Goal: Transaction & Acquisition: Purchase product/service

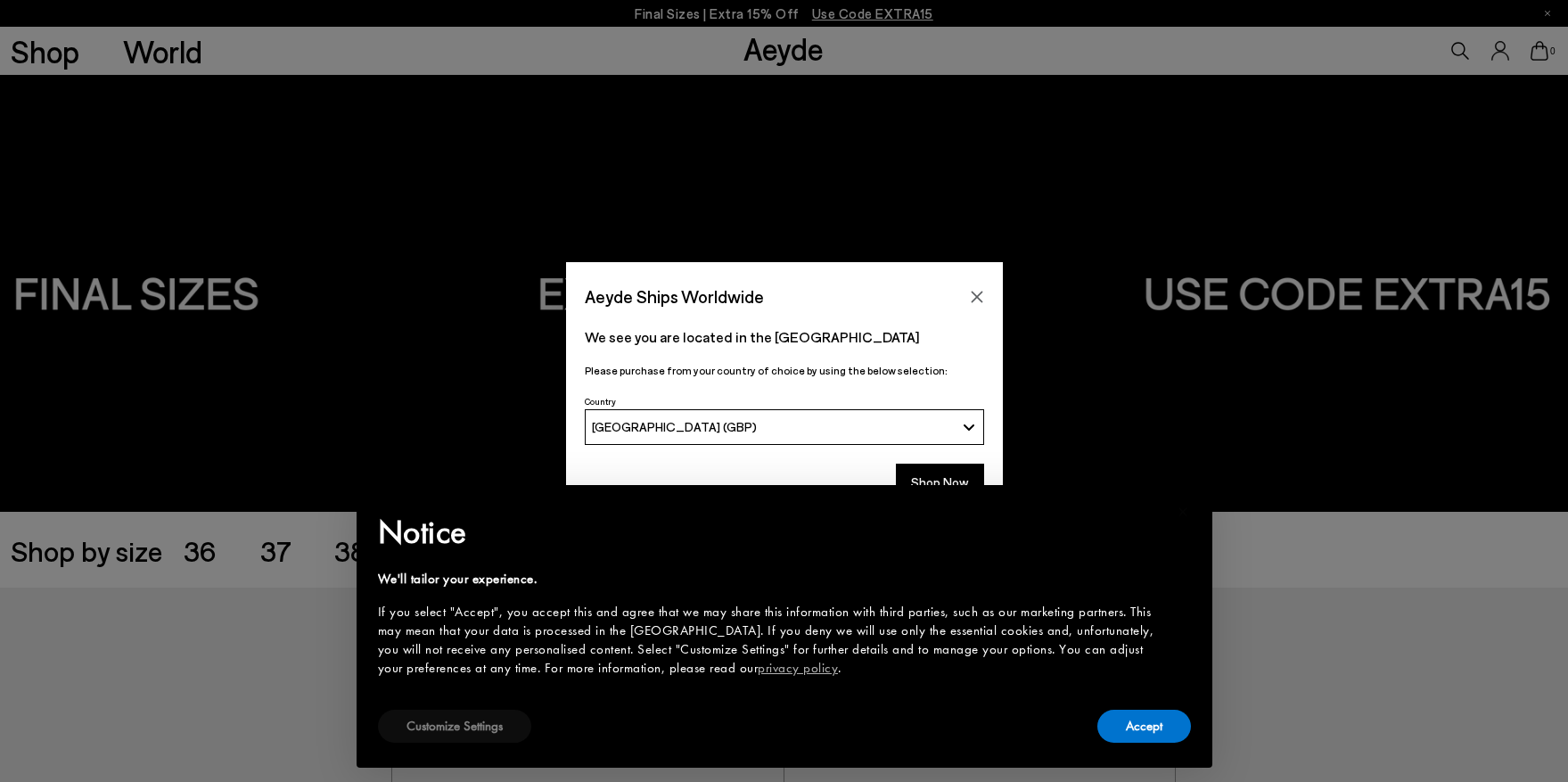
click at [419, 729] on button "Customize Settings" at bounding box center [455, 726] width 153 height 33
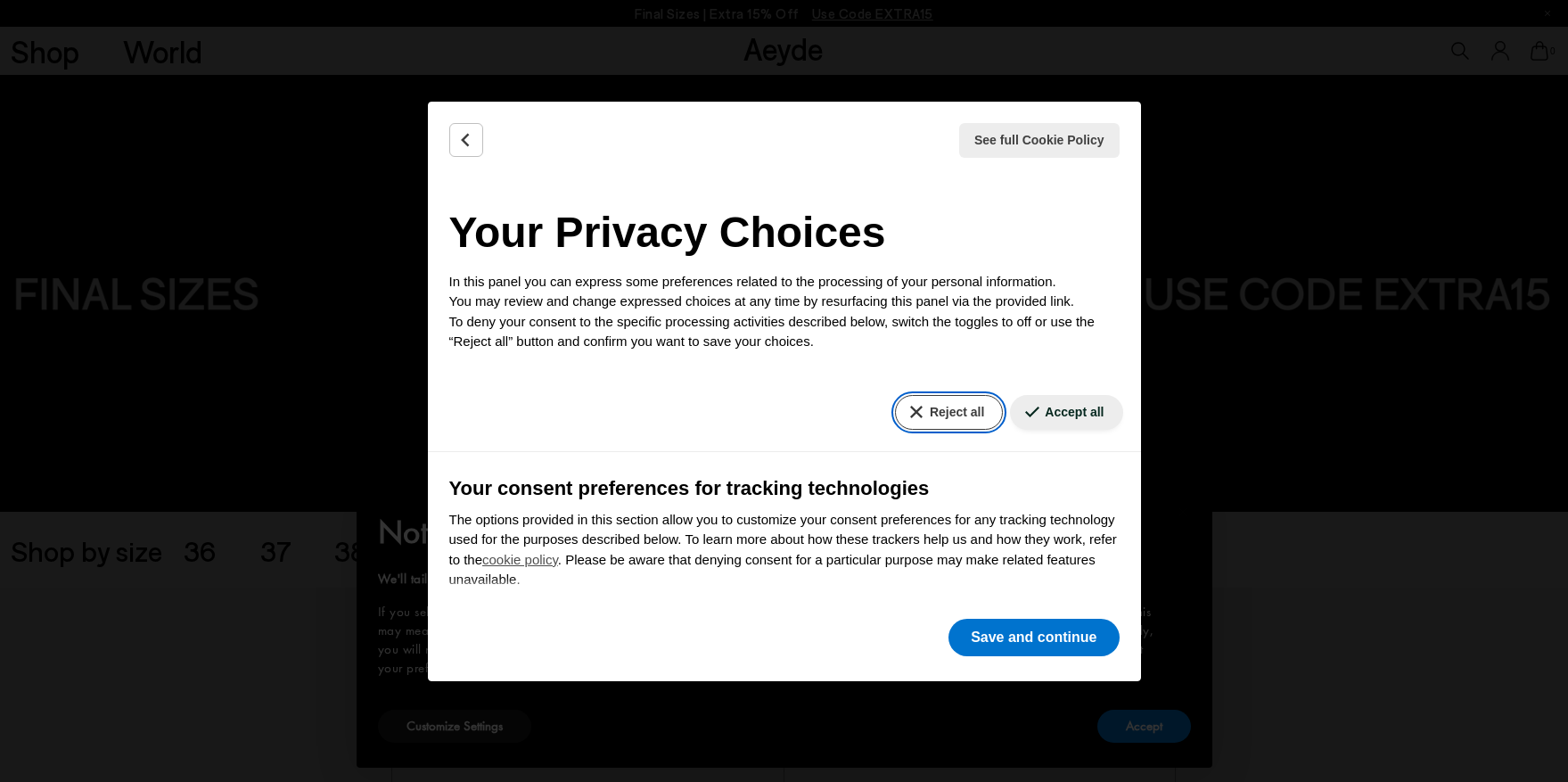
click at [968, 406] on button "Reject all" at bounding box center [948, 412] width 108 height 35
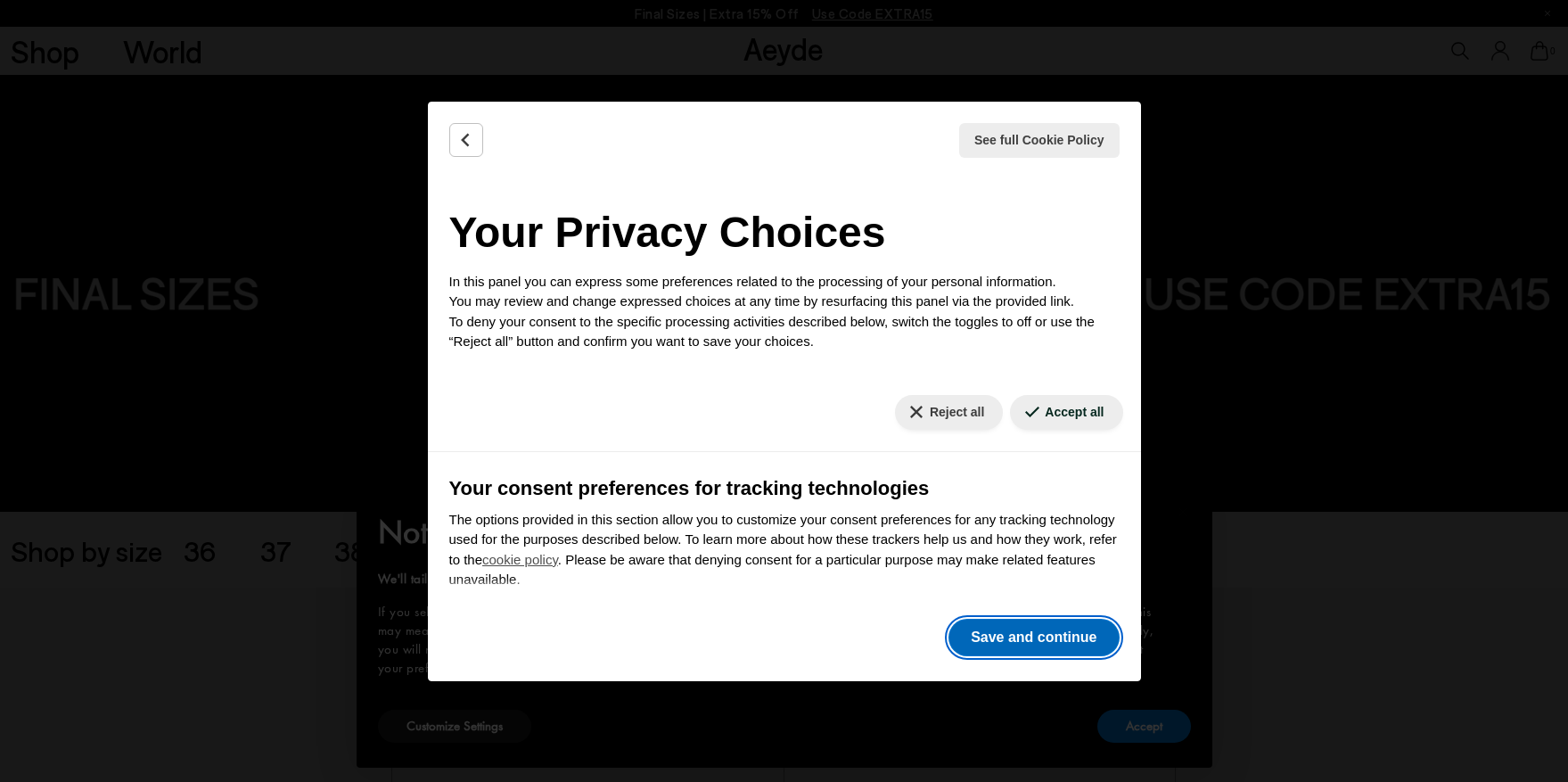
click at [1028, 636] on button "Save and continue" at bounding box center [1033, 637] width 170 height 38
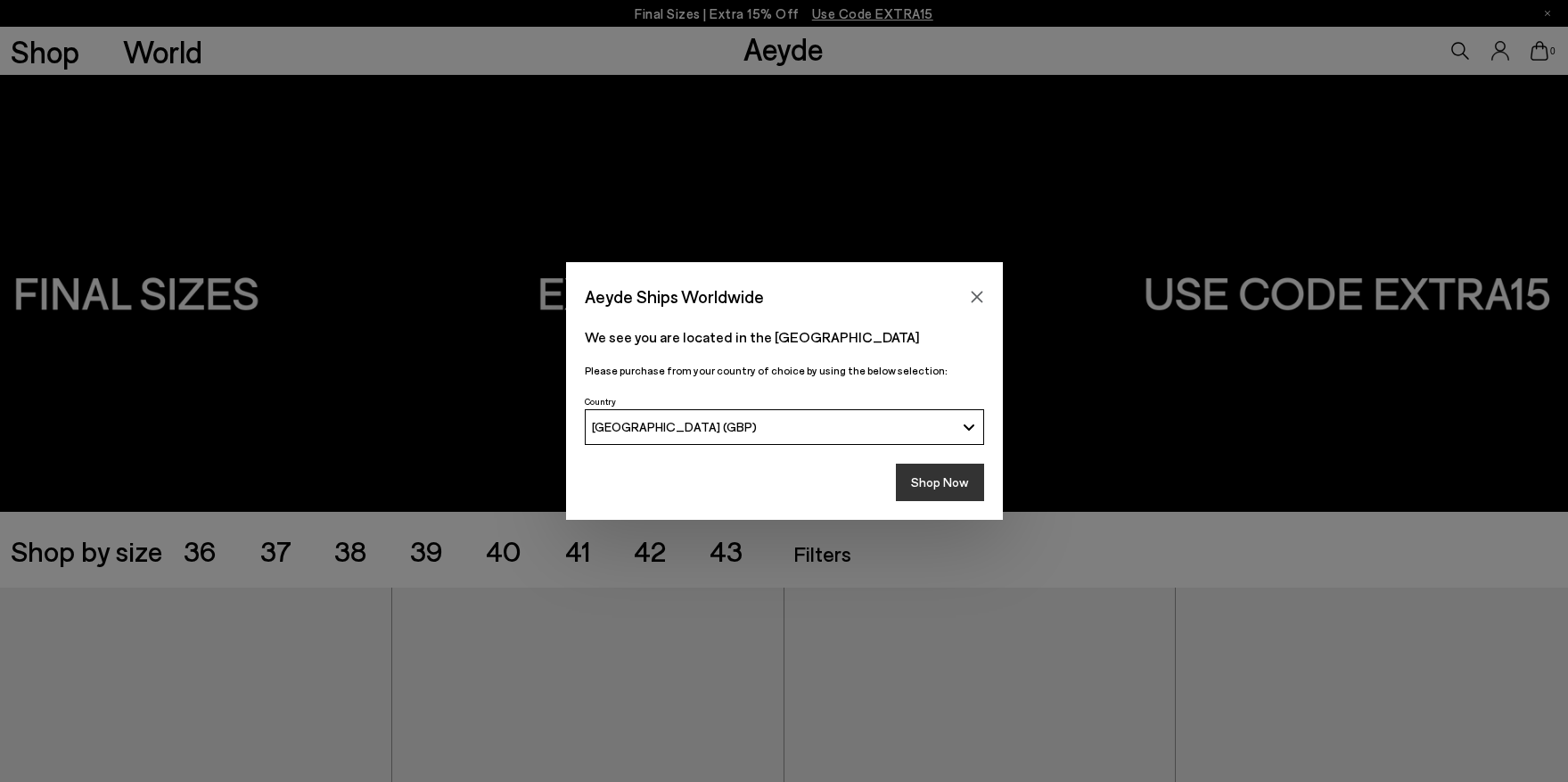
click at [930, 476] on button "Shop Now" at bounding box center [939, 482] width 88 height 38
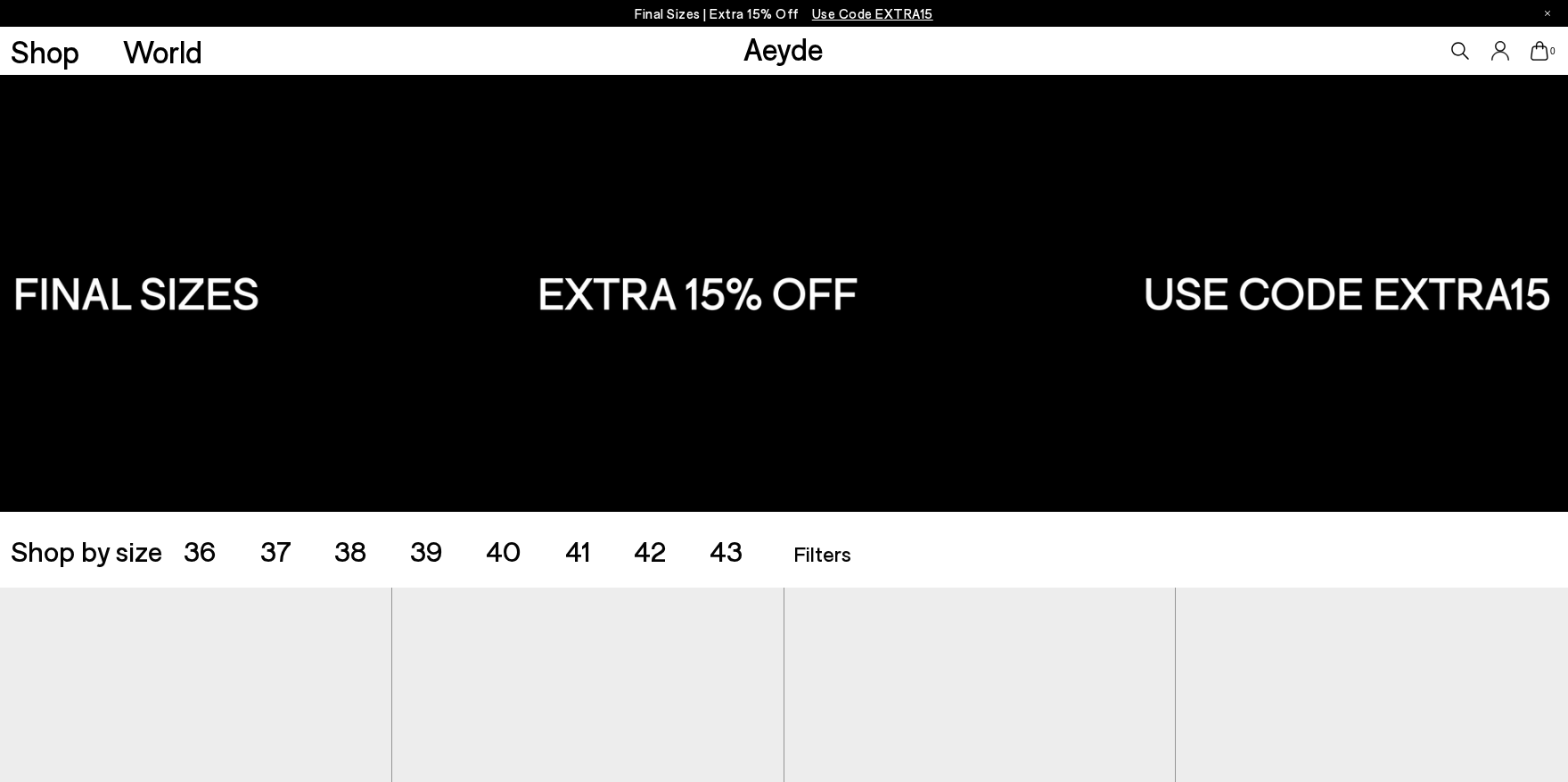
click at [656, 553] on span "42" at bounding box center [649, 550] width 32 height 34
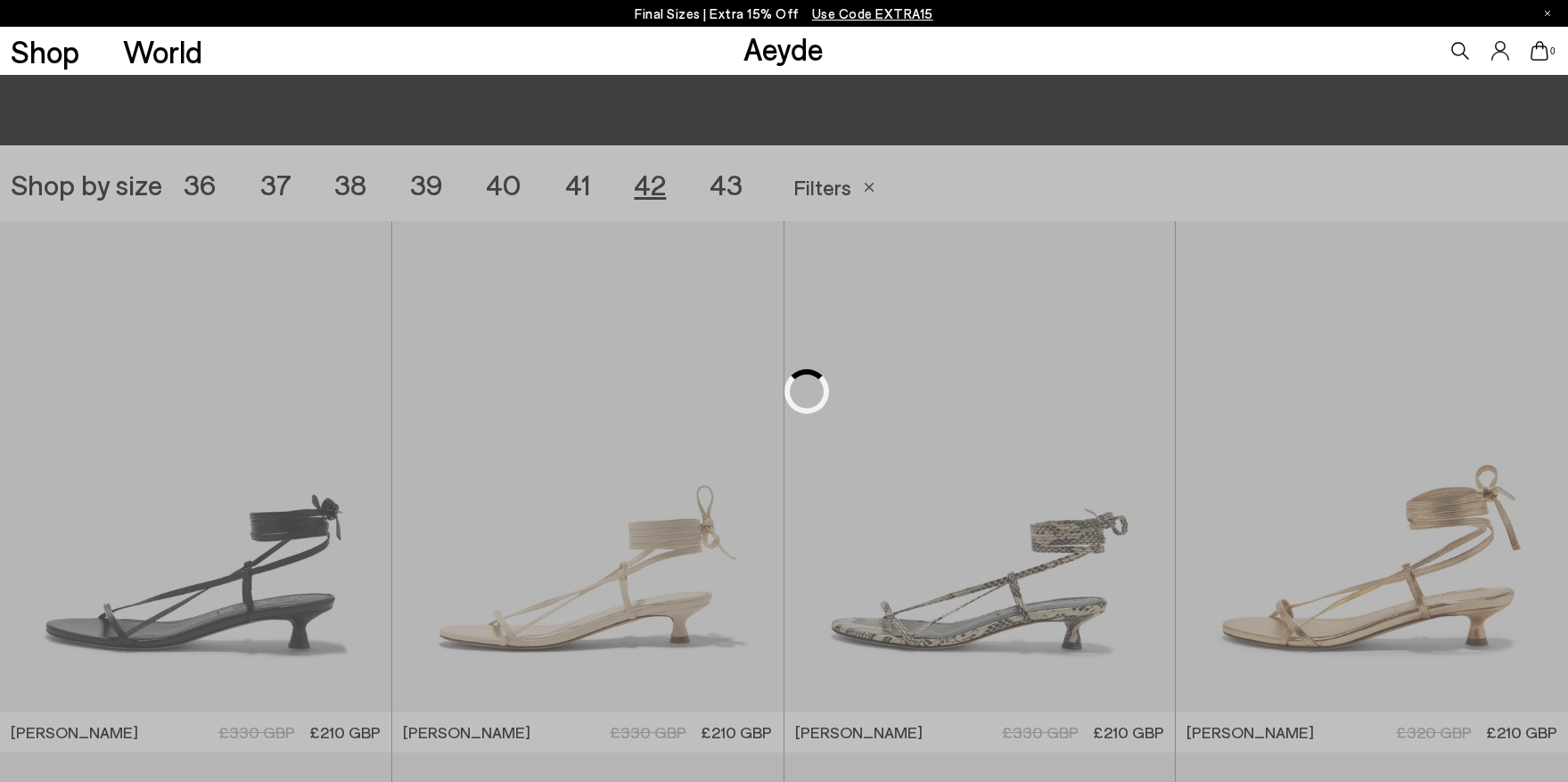
scroll to position [437, 0]
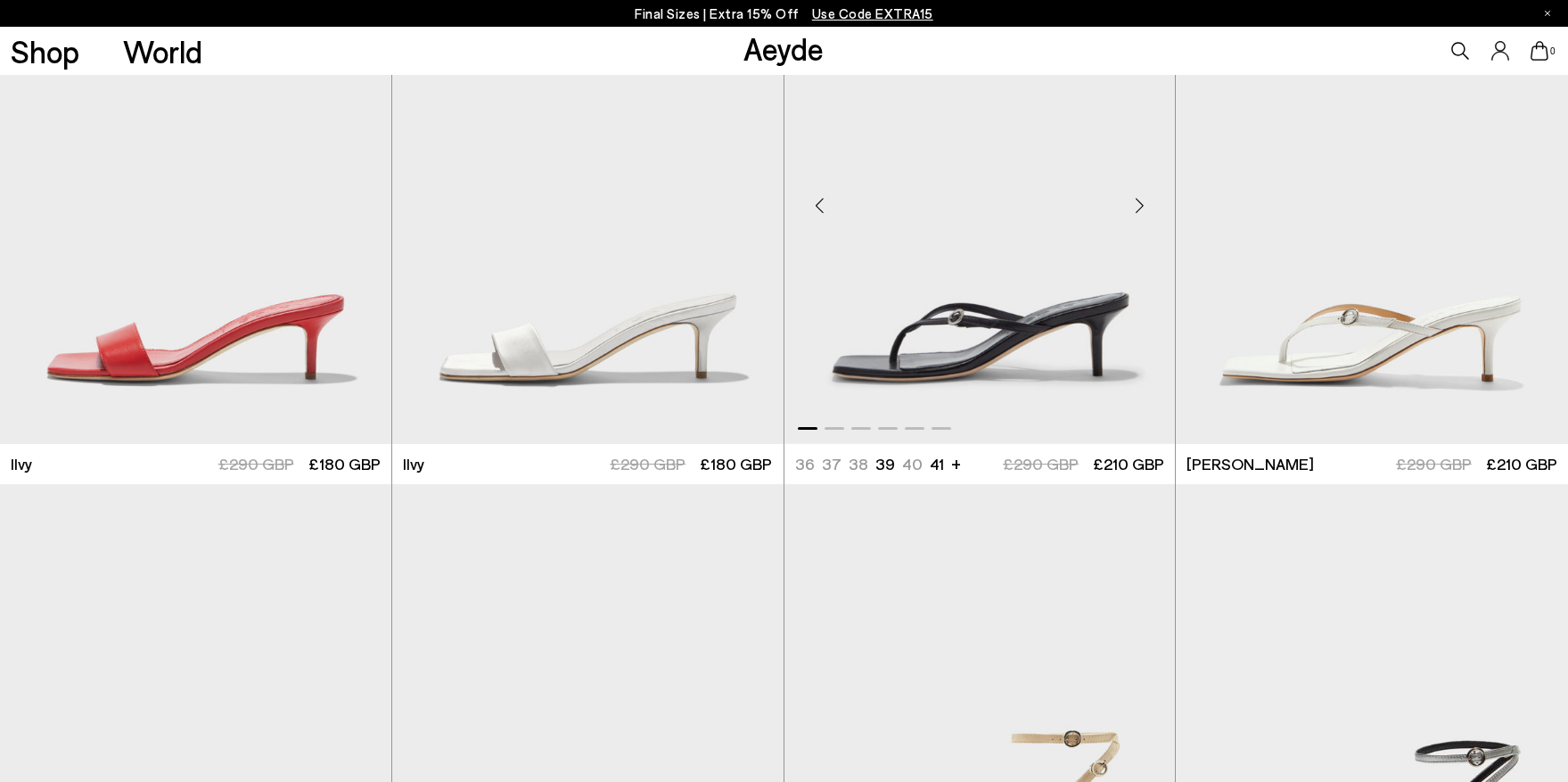
scroll to position [2563, 0]
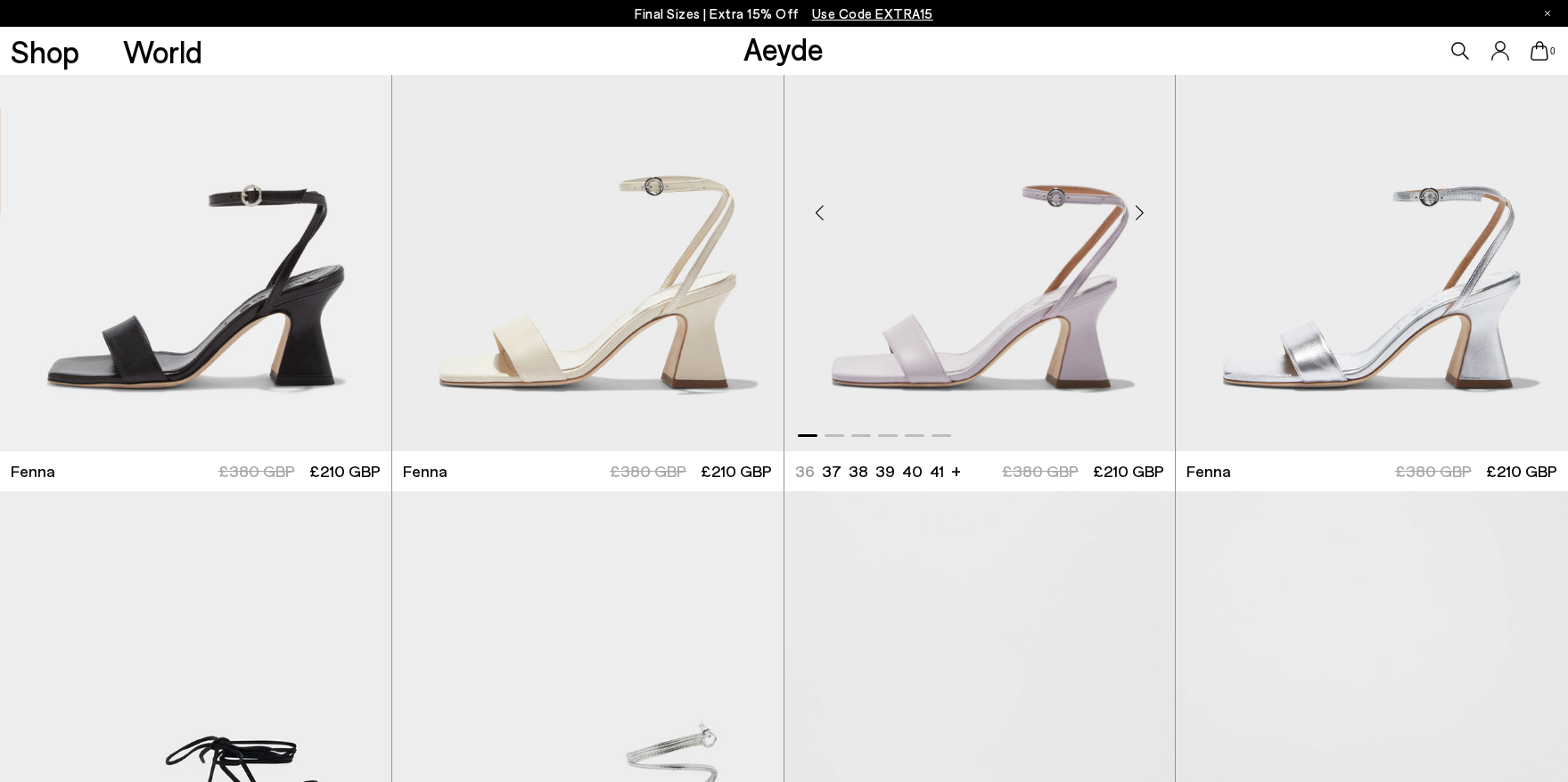
scroll to position [5450, 0]
